Goal: Information Seeking & Learning: Learn about a topic

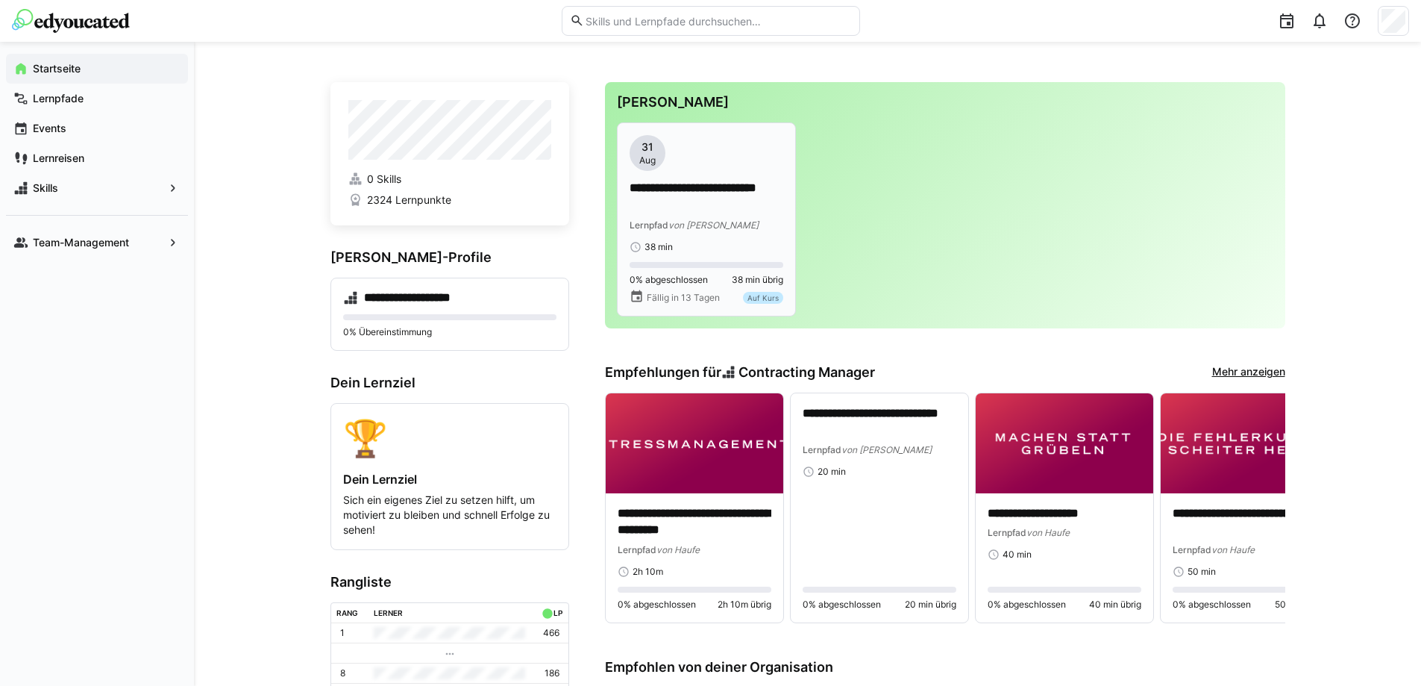
click at [704, 219] on span "von [PERSON_NAME]" at bounding box center [713, 224] width 90 height 11
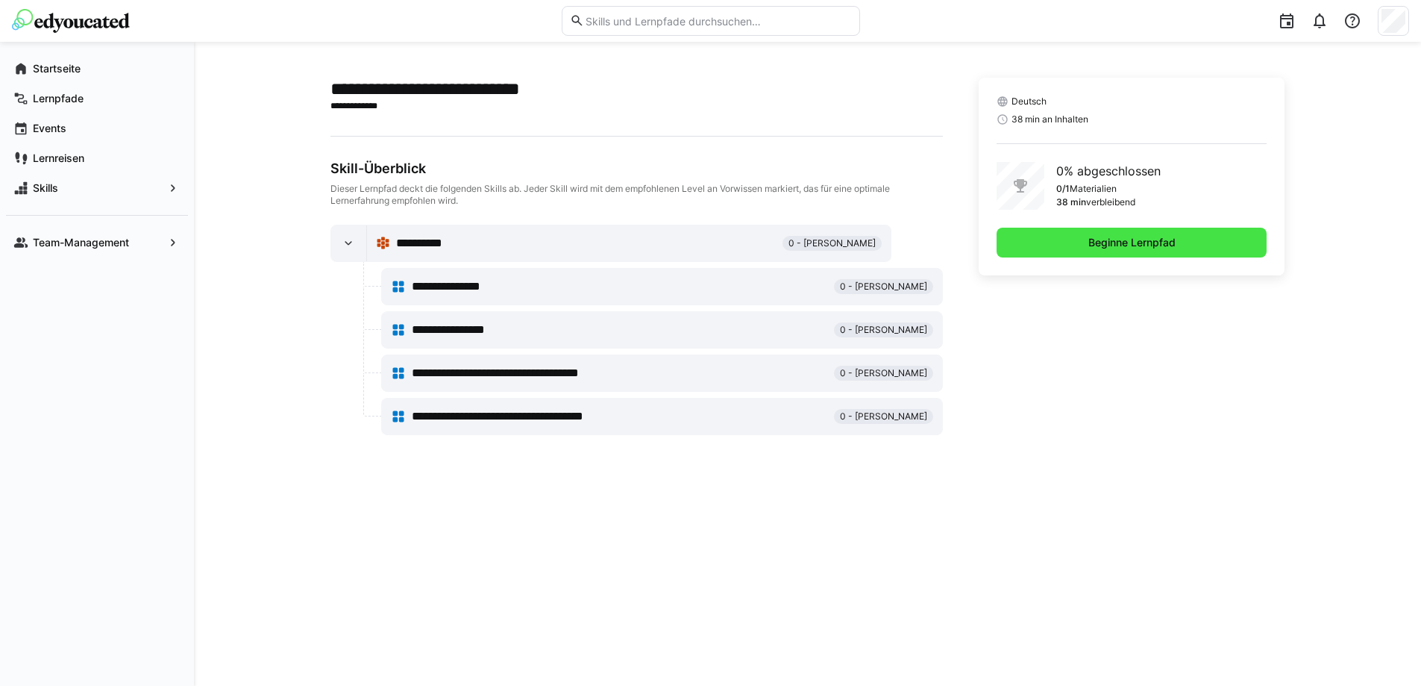
click at [1102, 252] on span "Beginne Lernpfad" at bounding box center [1132, 243] width 271 height 30
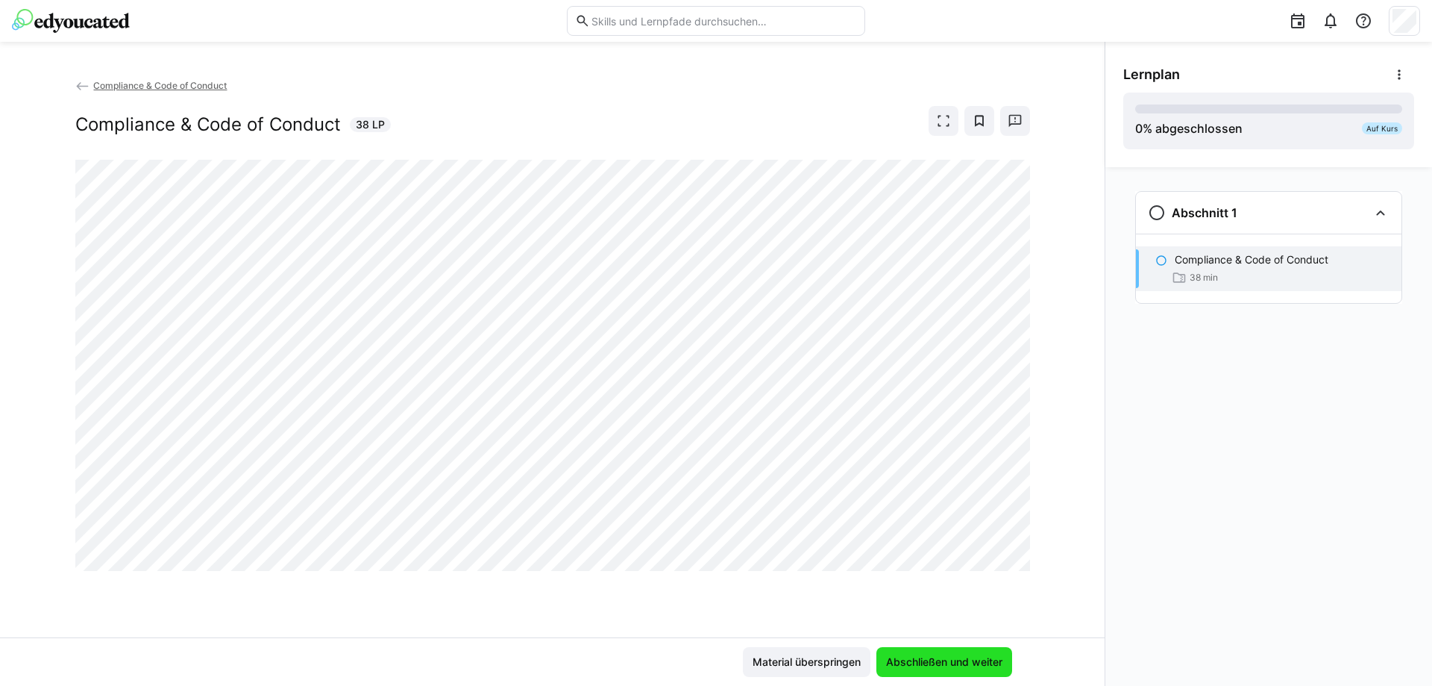
click at [932, 658] on span "Abschließen und weiter" at bounding box center [944, 661] width 121 height 15
click at [570, 571] on div at bounding box center [552, 365] width 955 height 411
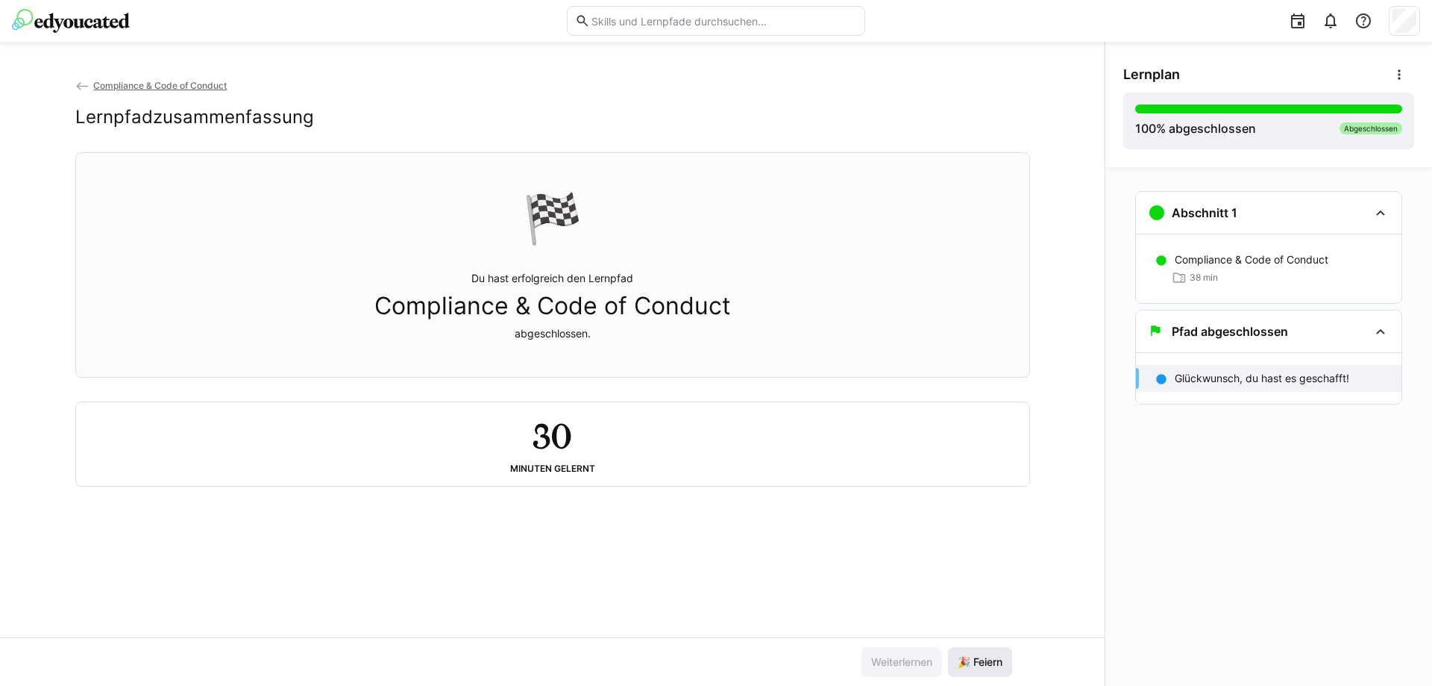
click at [974, 659] on span "🎉 Feiern" at bounding box center [980, 661] width 49 height 15
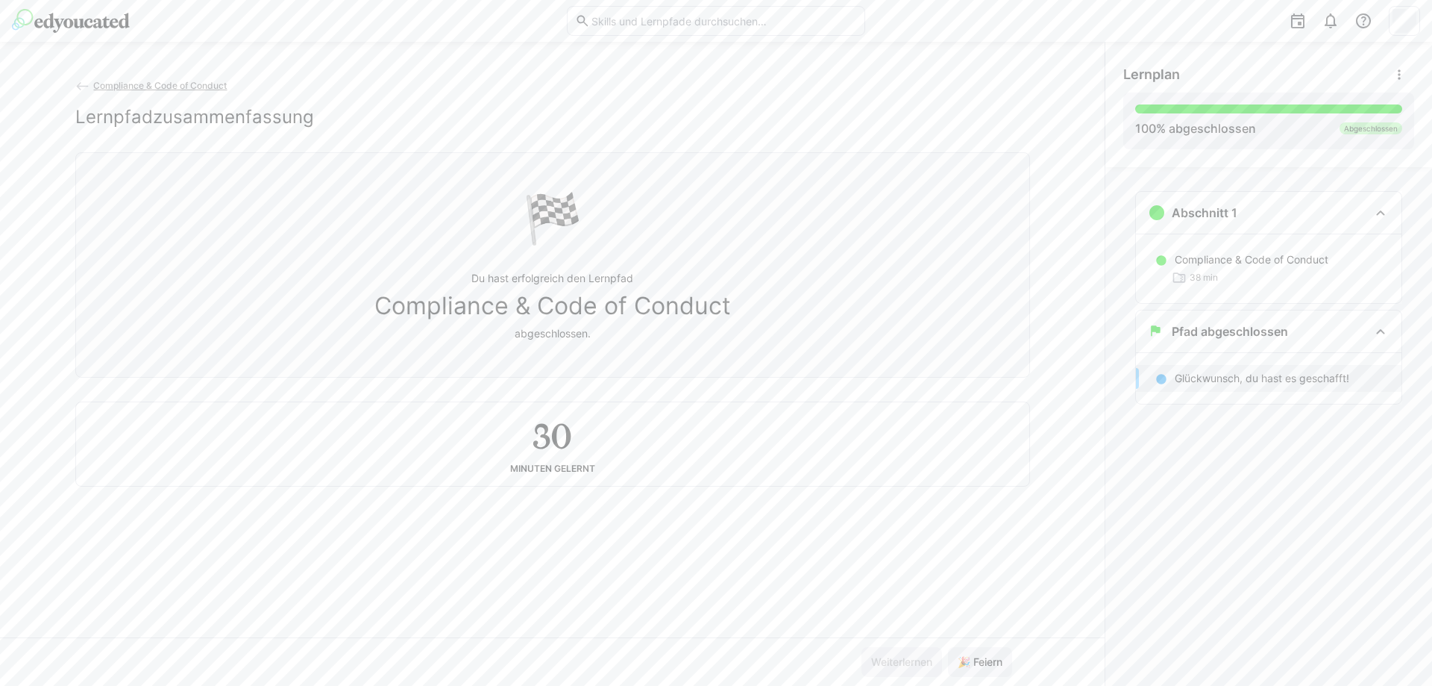
click at [308, 98] on div "Compliance & Code of Conduct Lernpfadzusammenfassung" at bounding box center [552, 115] width 955 height 75
click at [176, 87] on span "Compliance & Code of Conduct" at bounding box center [160, 85] width 134 height 11
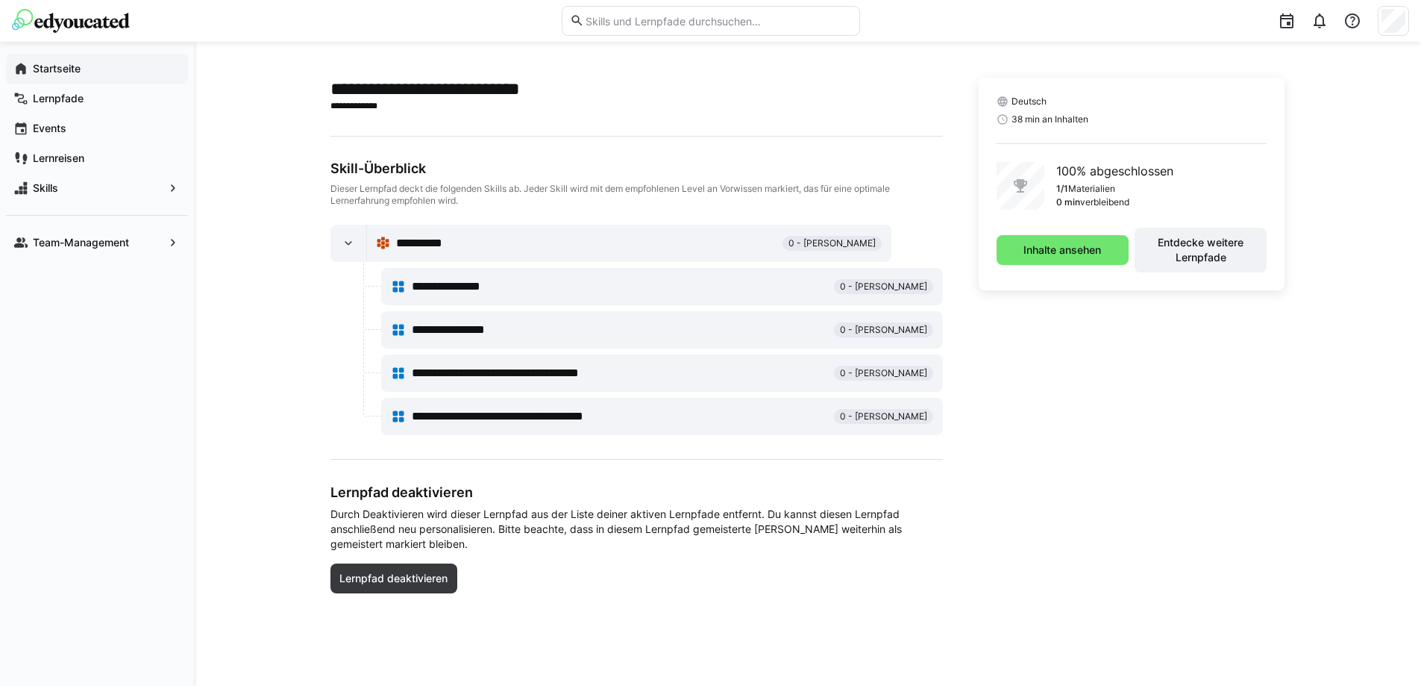
click at [0, 0] on app-navigation-label "Startseite" at bounding box center [0, 0] width 0 height 0
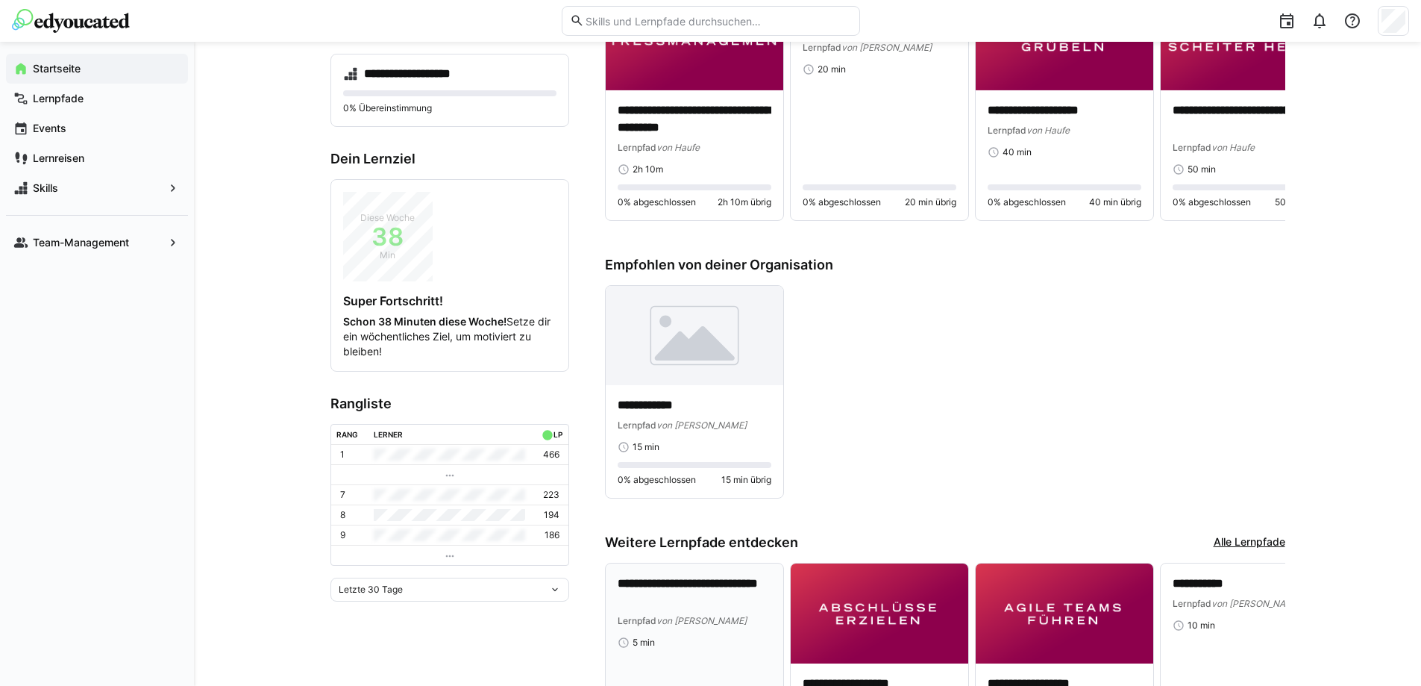
scroll to position [298, 0]
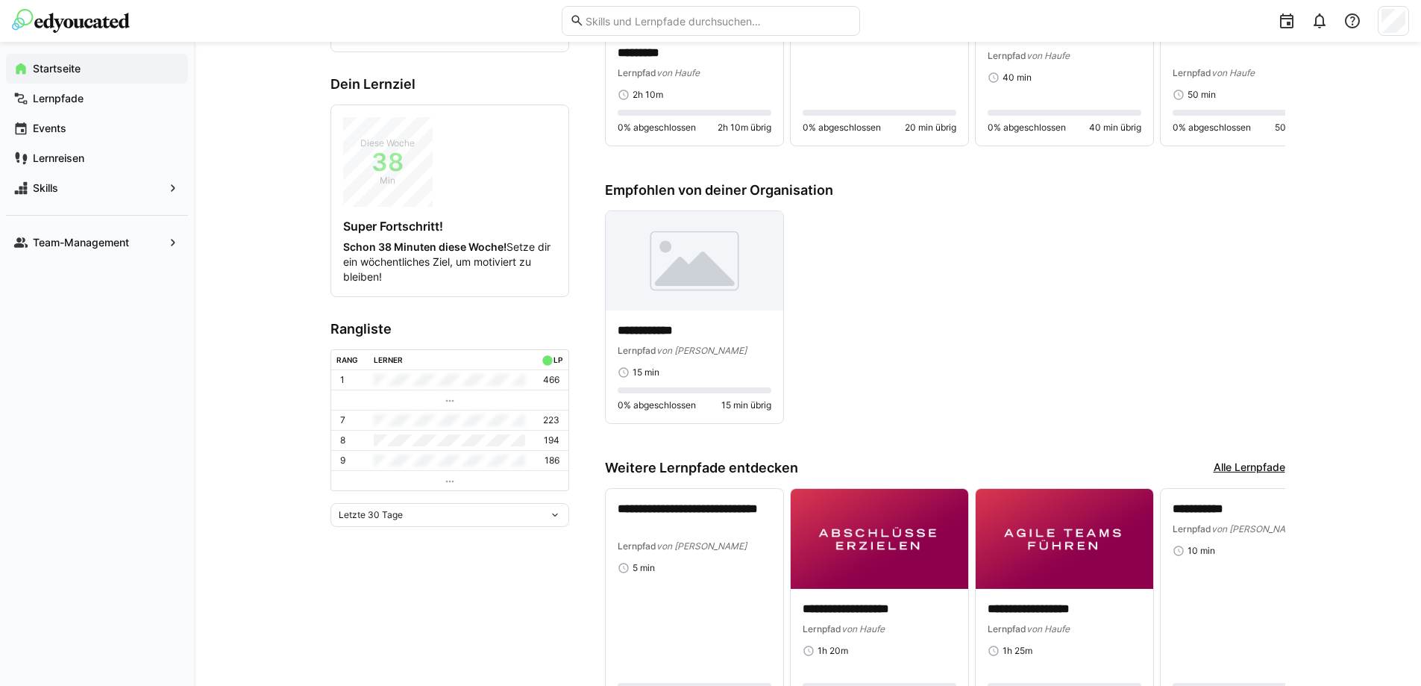
click at [526, 514] on div "Letzte 30 Tage" at bounding box center [444, 514] width 210 height 10
click at [377, 638] on div "Gesamt" at bounding box center [449, 642] width 221 height 12
click at [481, 490] on div "Gesamt" at bounding box center [444, 494] width 210 height 10
click at [378, 595] on div "Letztes Jahr" at bounding box center [449, 598] width 221 height 12
click at [438, 490] on div "Letztes Jahr" at bounding box center [444, 494] width 210 height 10
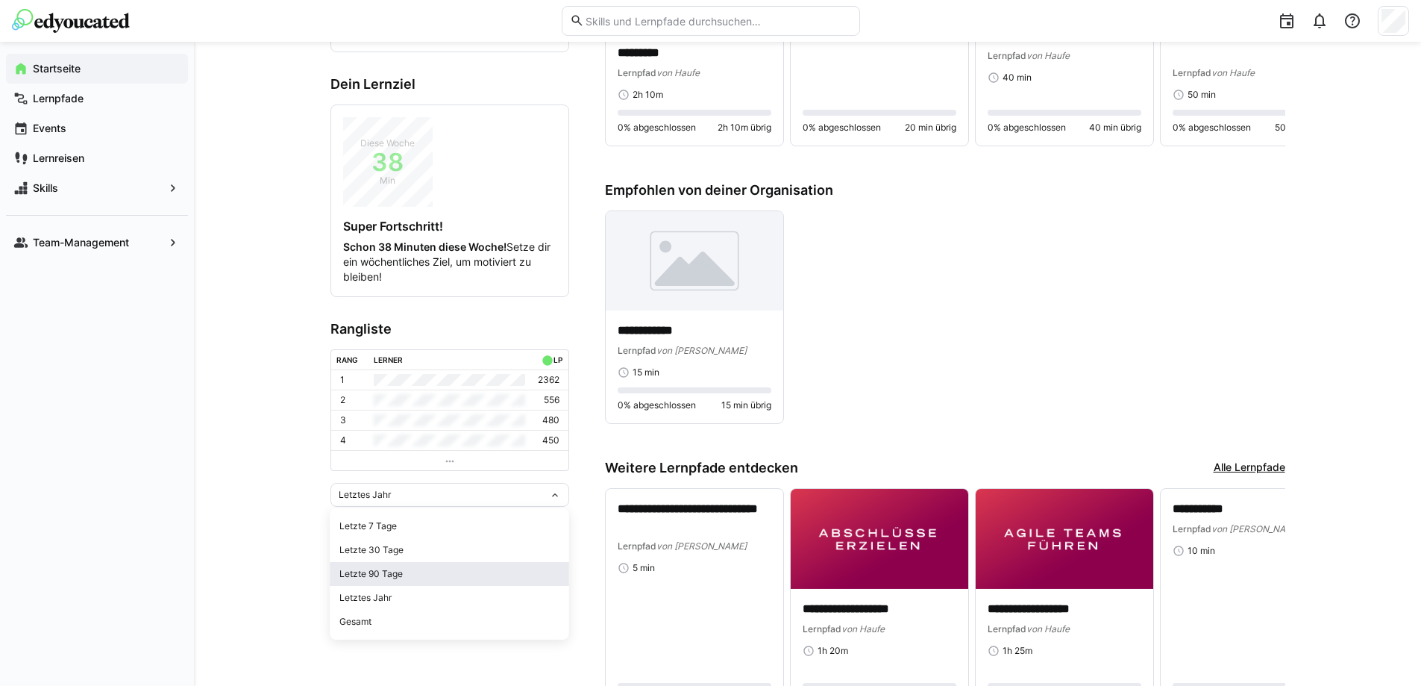
click at [384, 575] on div "Letzte 90 Tage" at bounding box center [449, 574] width 221 height 12
click at [397, 495] on span "Letzte 90 Tage" at bounding box center [370, 495] width 63 height 12
click at [386, 545] on div "Letzte 30 Tage" at bounding box center [449, 550] width 221 height 12
click at [397, 515] on span "Letzte 30 Tage" at bounding box center [371, 515] width 64 height 12
click at [395, 541] on div "Letzte 7 Tage" at bounding box center [449, 546] width 221 height 12
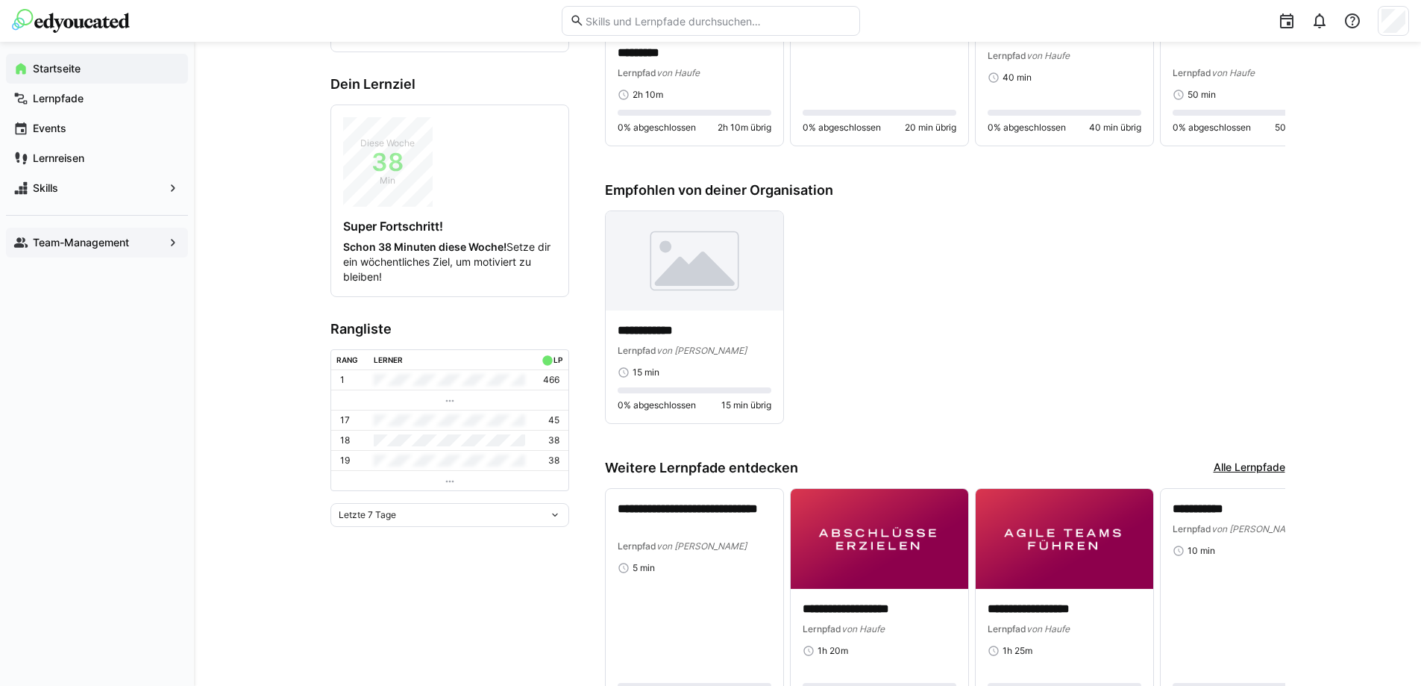
click at [139, 239] on span "Team-Management" at bounding box center [97, 242] width 133 height 15
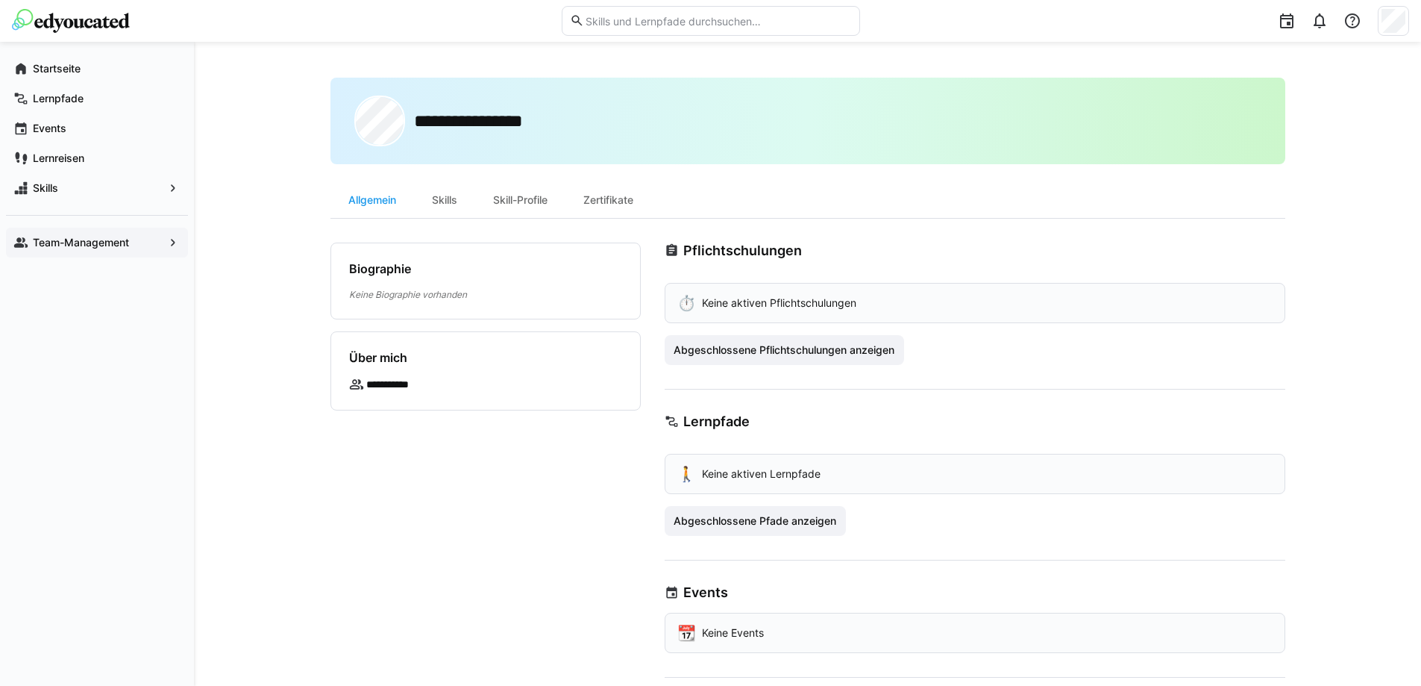
click at [149, 248] on span "Team-Management" at bounding box center [97, 242] width 133 height 15
click at [107, 250] on div "Team-Management" at bounding box center [97, 243] width 182 height 30
click at [136, 237] on span "Team-Management" at bounding box center [97, 242] width 133 height 15
click at [113, 251] on div "Team-Management" at bounding box center [97, 243] width 182 height 30
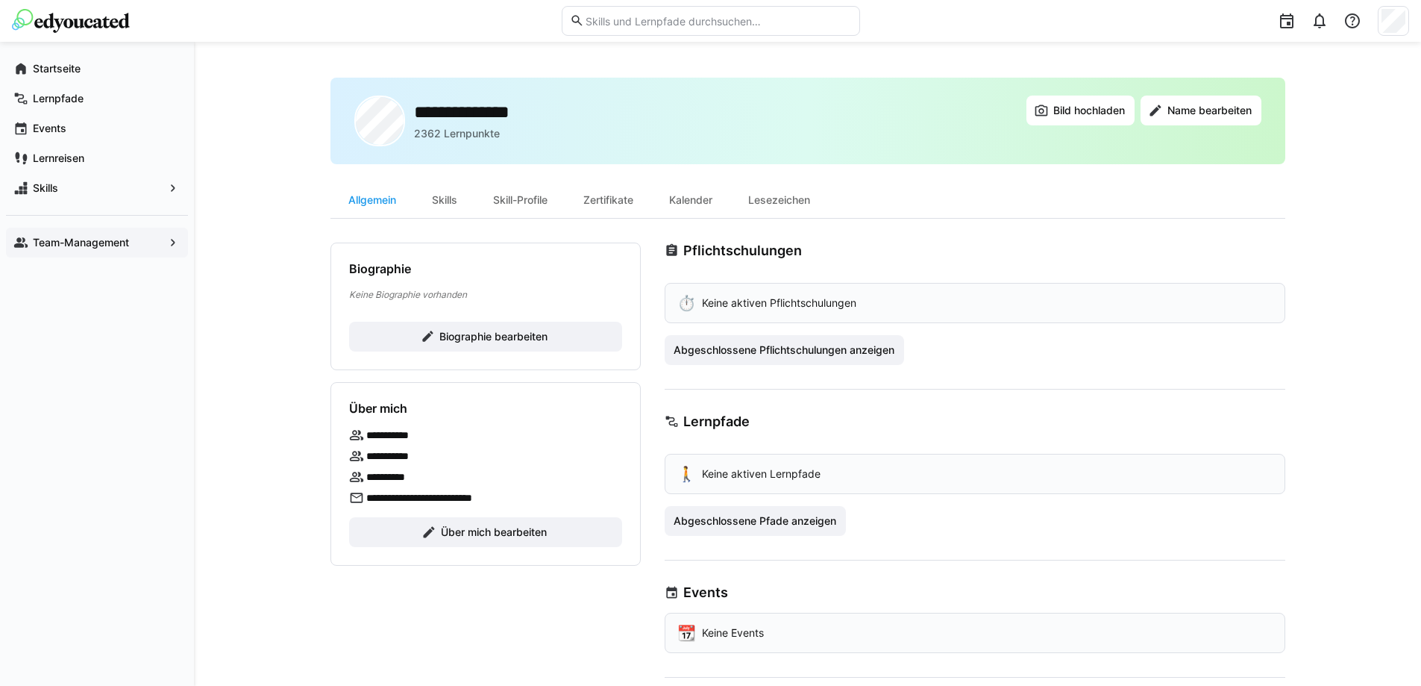
click at [0, 0] on app-navigation-label "Team-Management" at bounding box center [0, 0] width 0 height 0
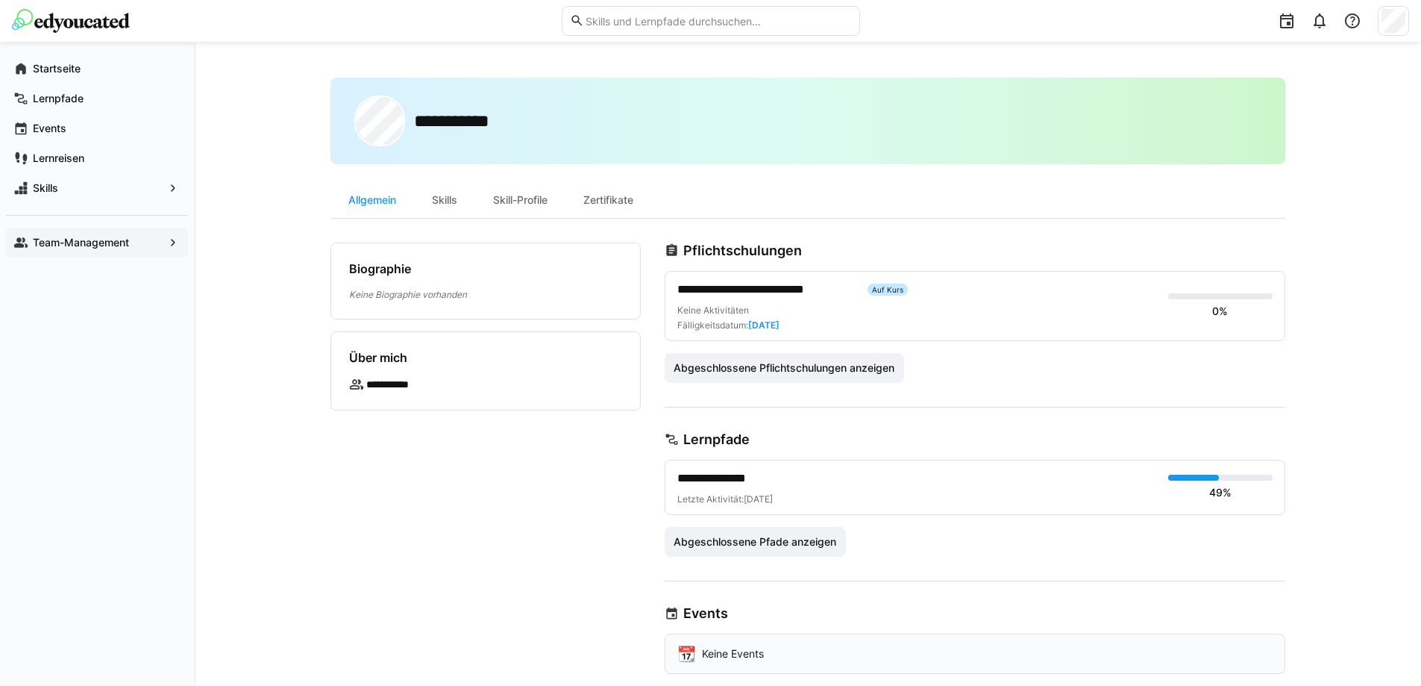
click at [138, 242] on span "Team-Management" at bounding box center [97, 242] width 133 height 15
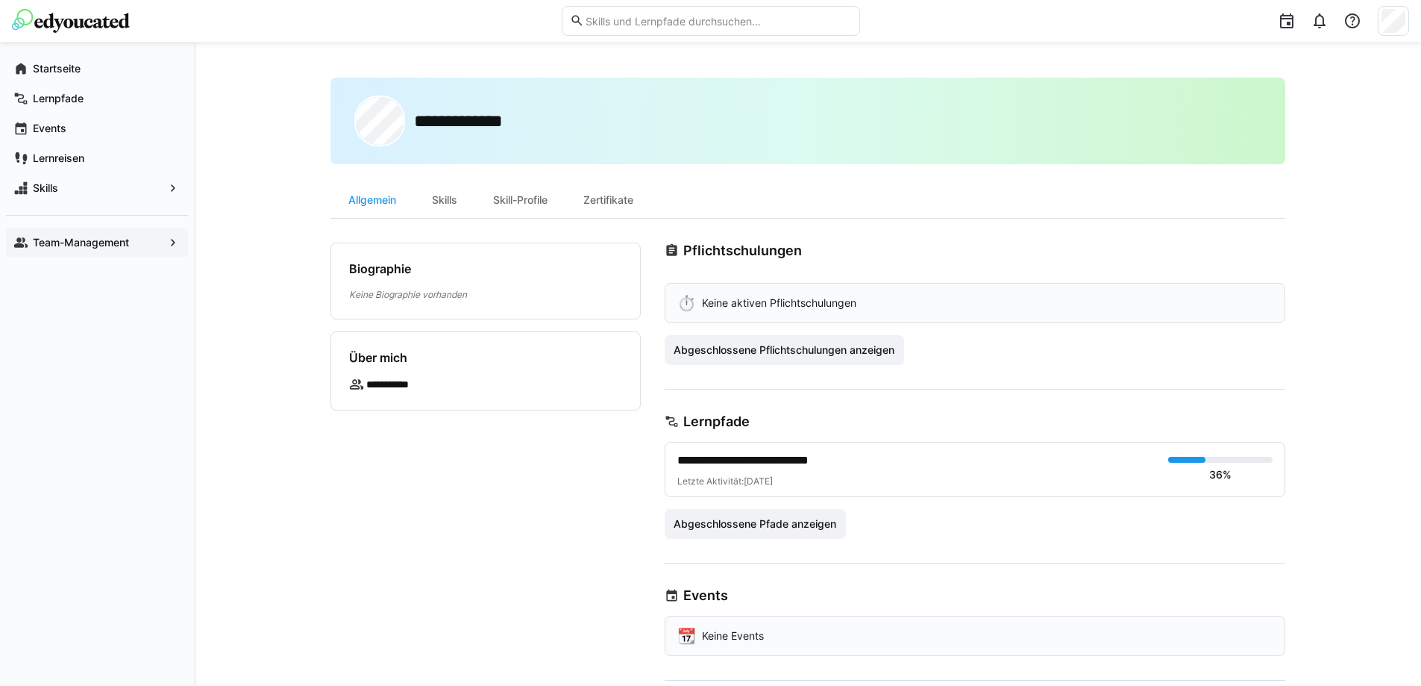
click at [171, 245] on eds-icon at bounding box center [173, 242] width 15 height 15
click at [151, 233] on div "Team-Management" at bounding box center [97, 243] width 182 height 30
